Goal: Task Accomplishment & Management: Use online tool/utility

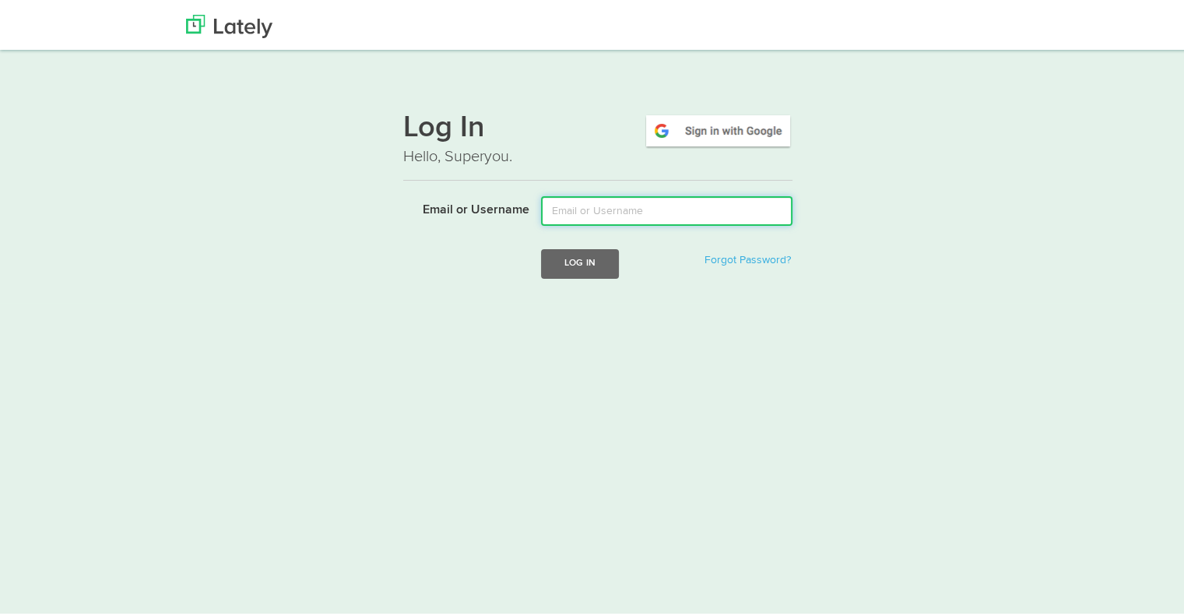
click at [680, 211] on input "Email or Username" at bounding box center [666, 208] width 251 height 30
type input "[EMAIL_ADDRESS][DOMAIN_NAME]"
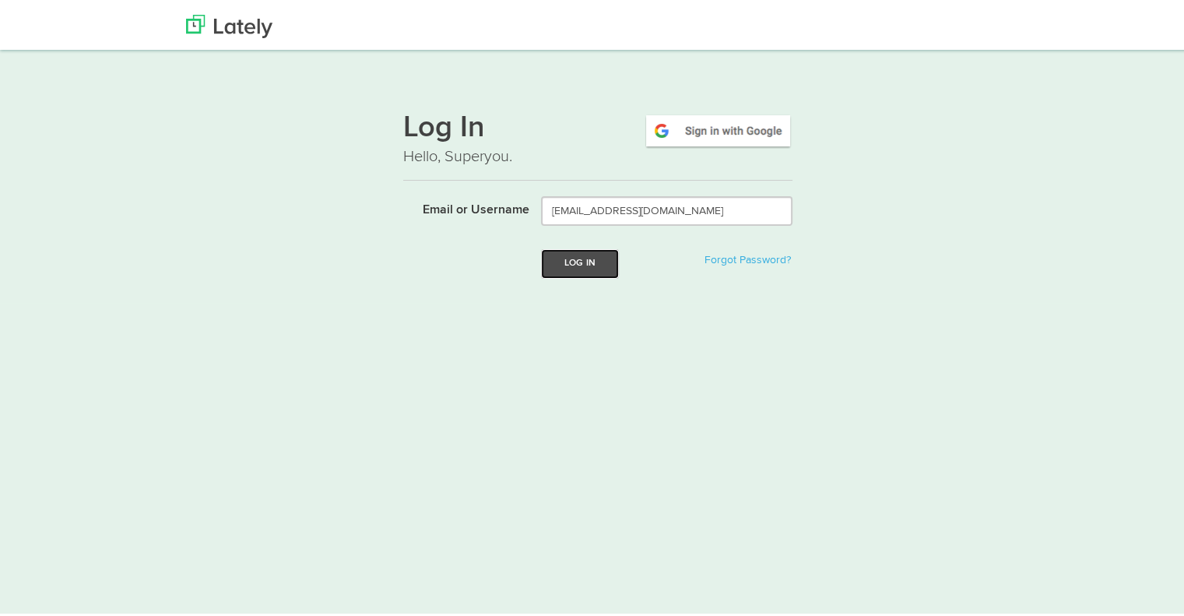
click at [592, 264] on button "Log In" at bounding box center [580, 260] width 78 height 29
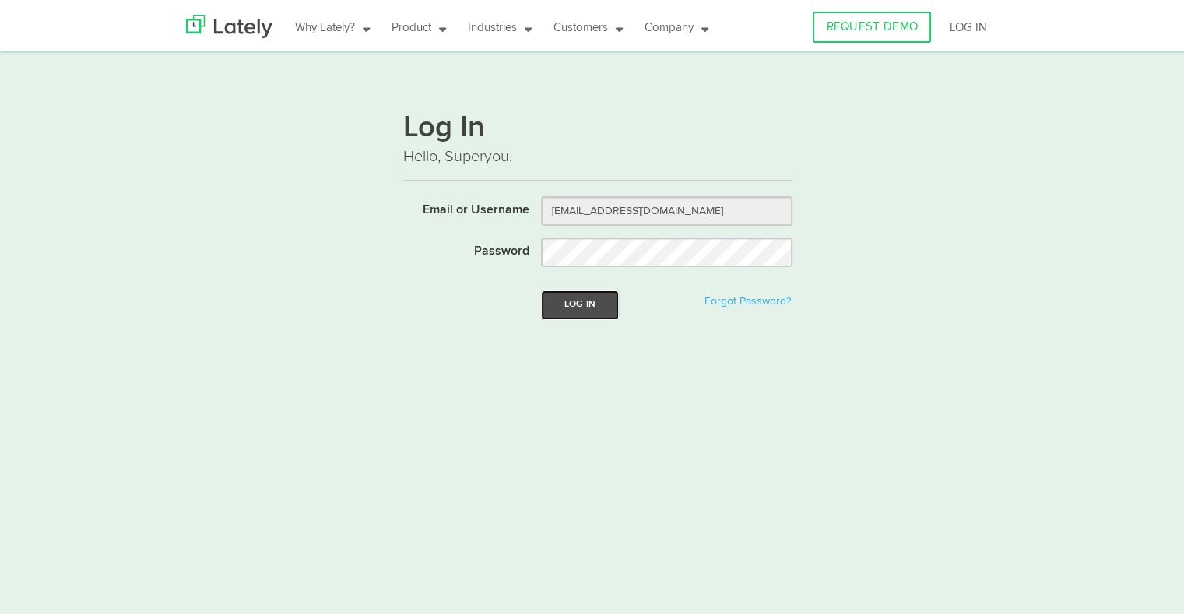
click at [601, 303] on button "Log In" at bounding box center [580, 301] width 78 height 29
